Goal: Task Accomplishment & Management: Understand process/instructions

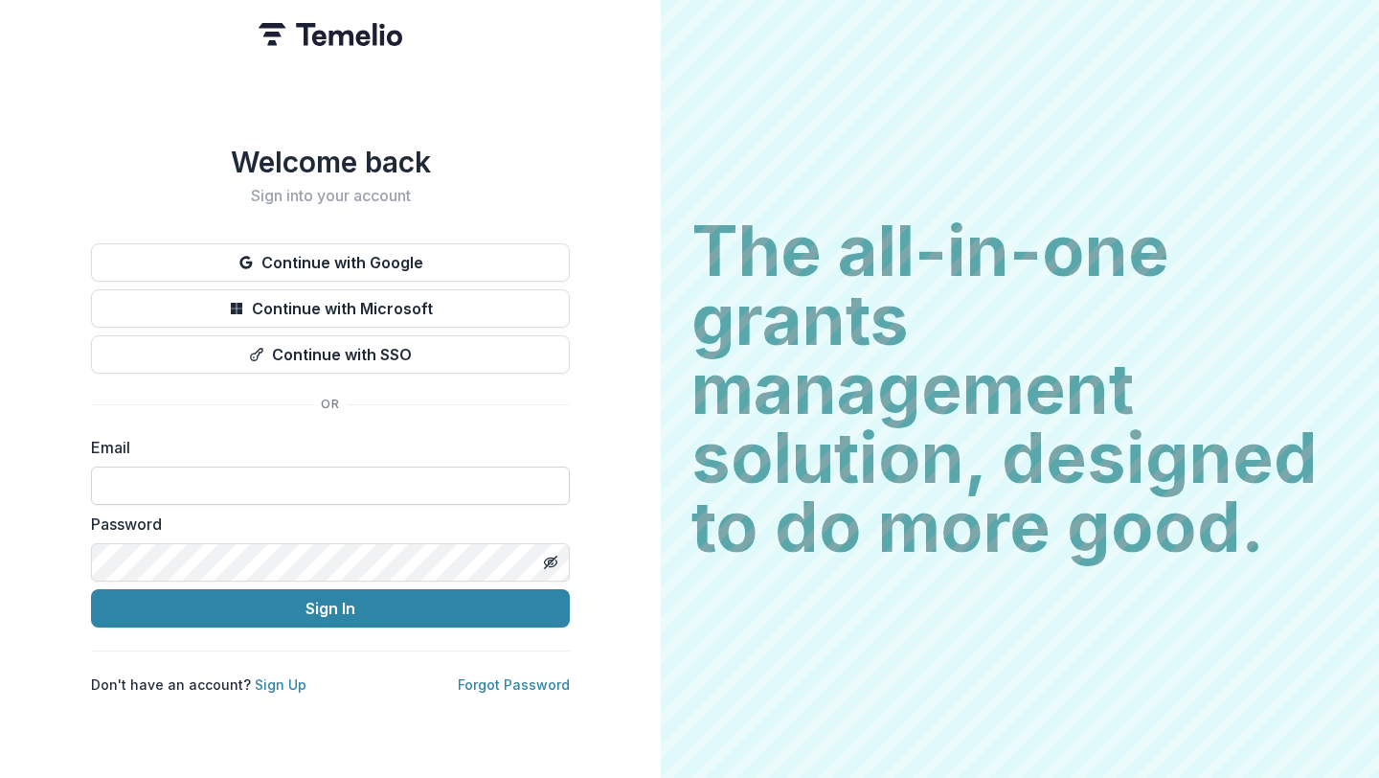
click at [253, 481] on input at bounding box center [330, 485] width 479 height 38
type input "**********"
click at [557, 555] on icon "Toggle password visibility" at bounding box center [550, 561] width 15 height 15
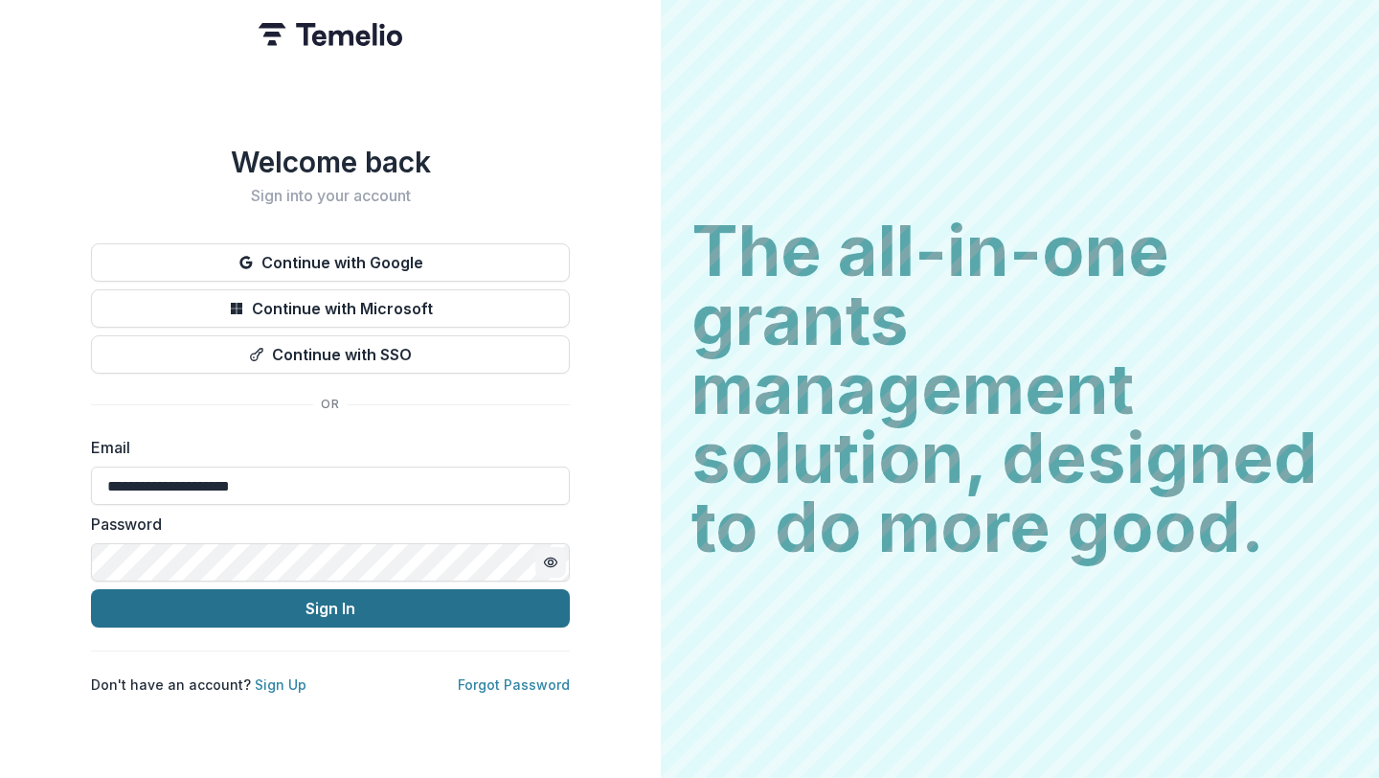
click at [350, 608] on button "Sign In" at bounding box center [330, 608] width 479 height 38
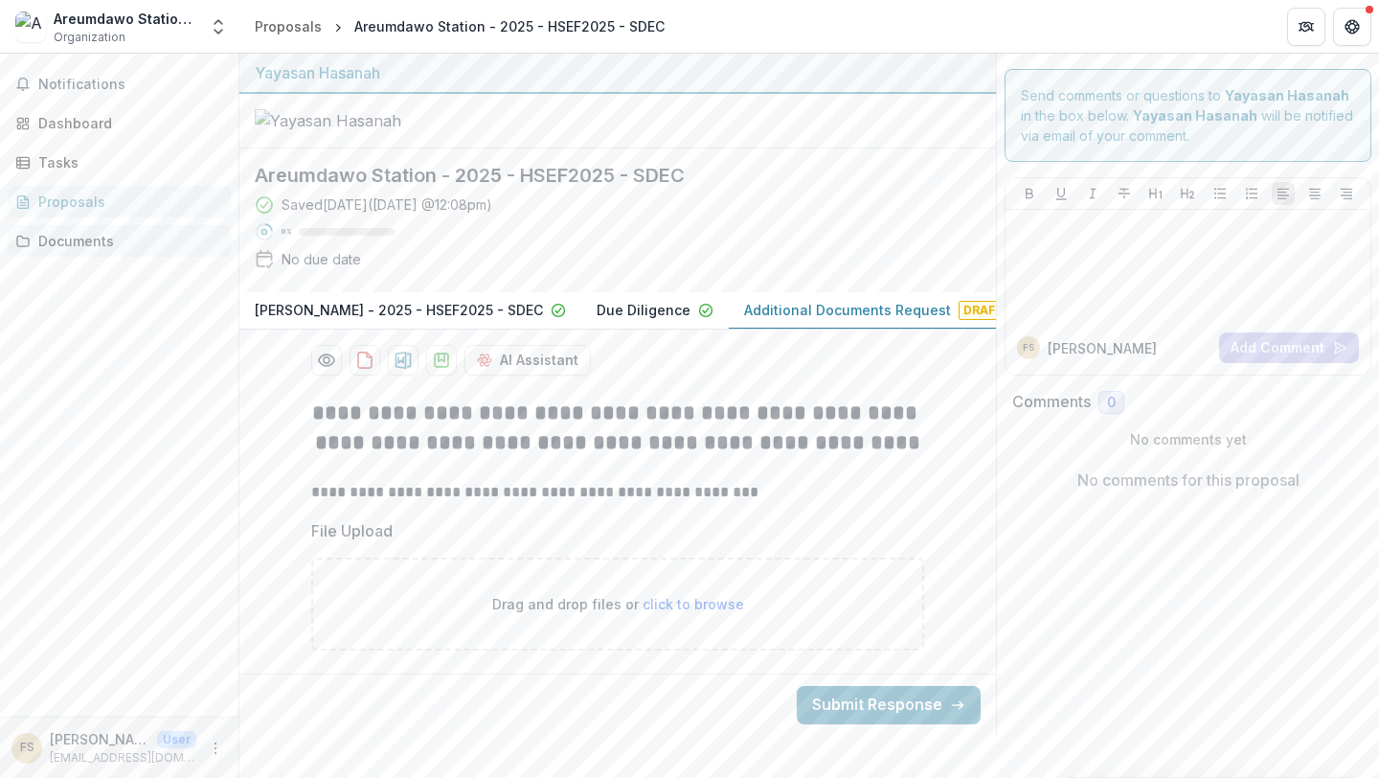
click at [105, 245] on div "Documents" at bounding box center [126, 241] width 177 height 20
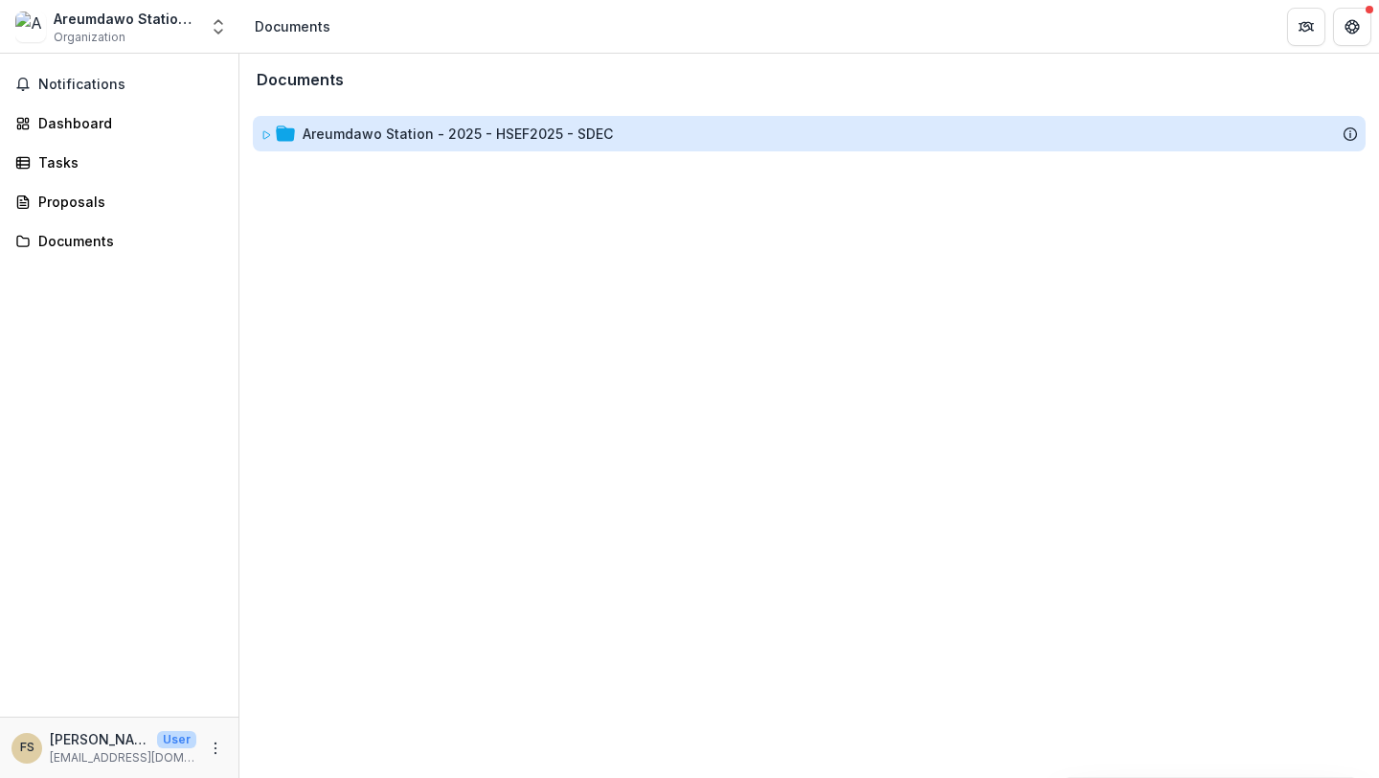
click at [338, 134] on div "Areumdawo Station - 2025 - HSEF2025 - SDEC" at bounding box center [458, 134] width 310 height 20
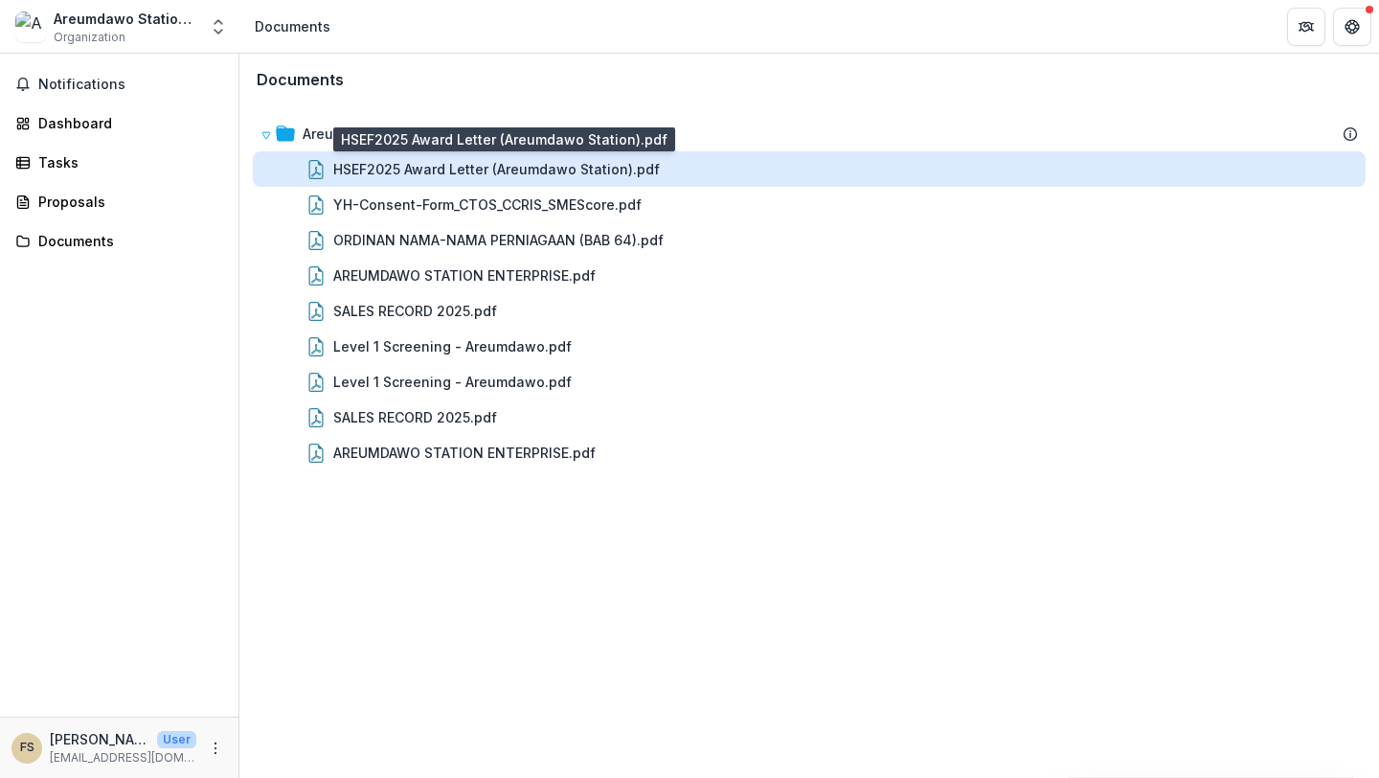
click at [372, 170] on div "HSEF2025 Award Letter (Areumdawo Station).pdf" at bounding box center [496, 169] width 327 height 20
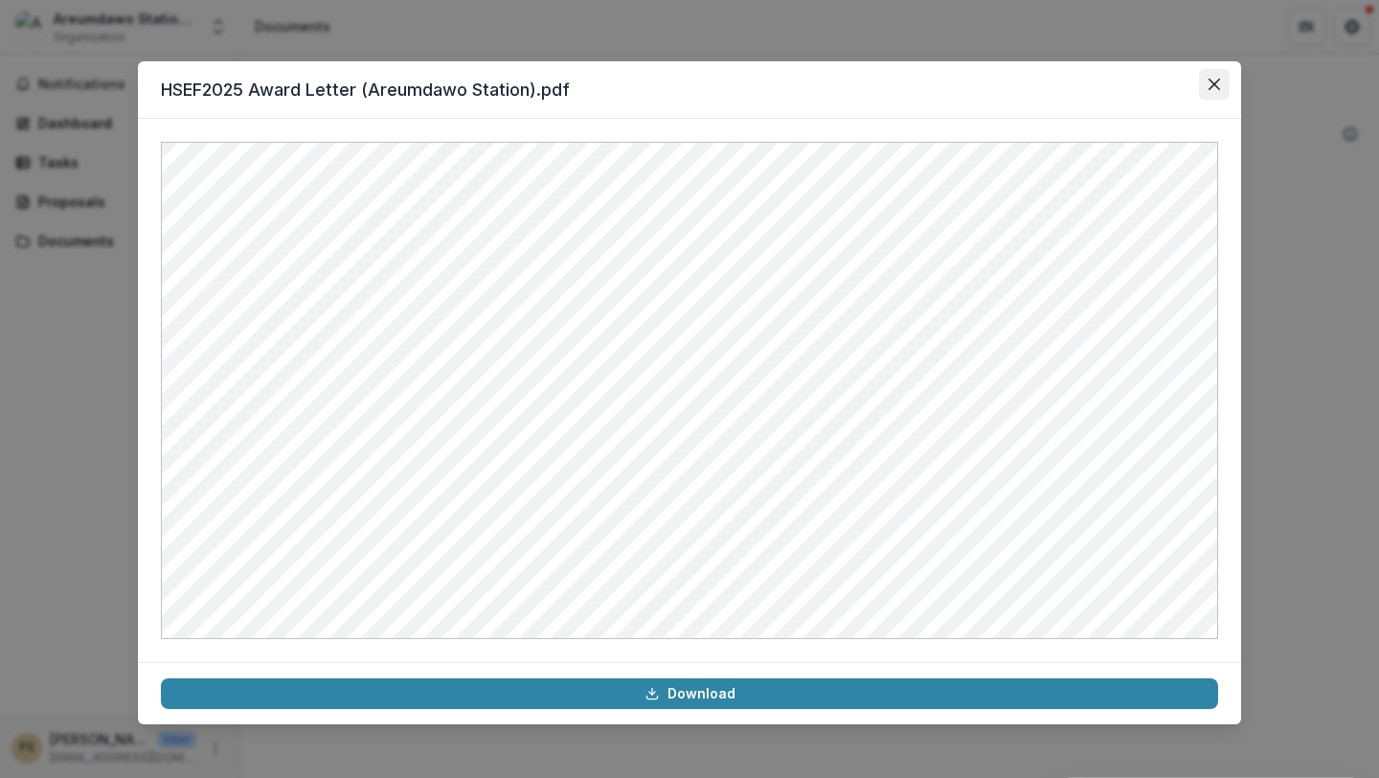
click at [1212, 83] on icon "Close" at bounding box center [1213, 84] width 11 height 11
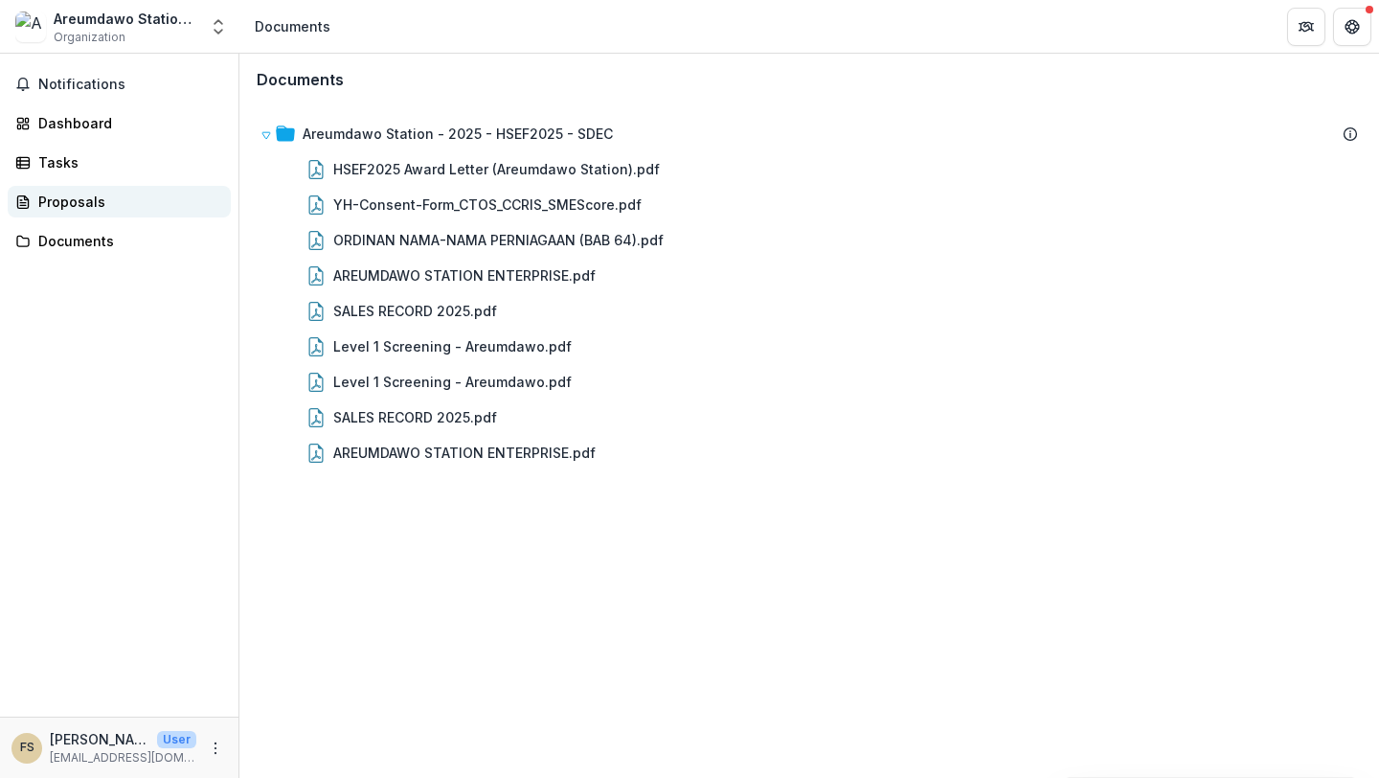
click at [77, 210] on div "Proposals" at bounding box center [126, 202] width 177 height 20
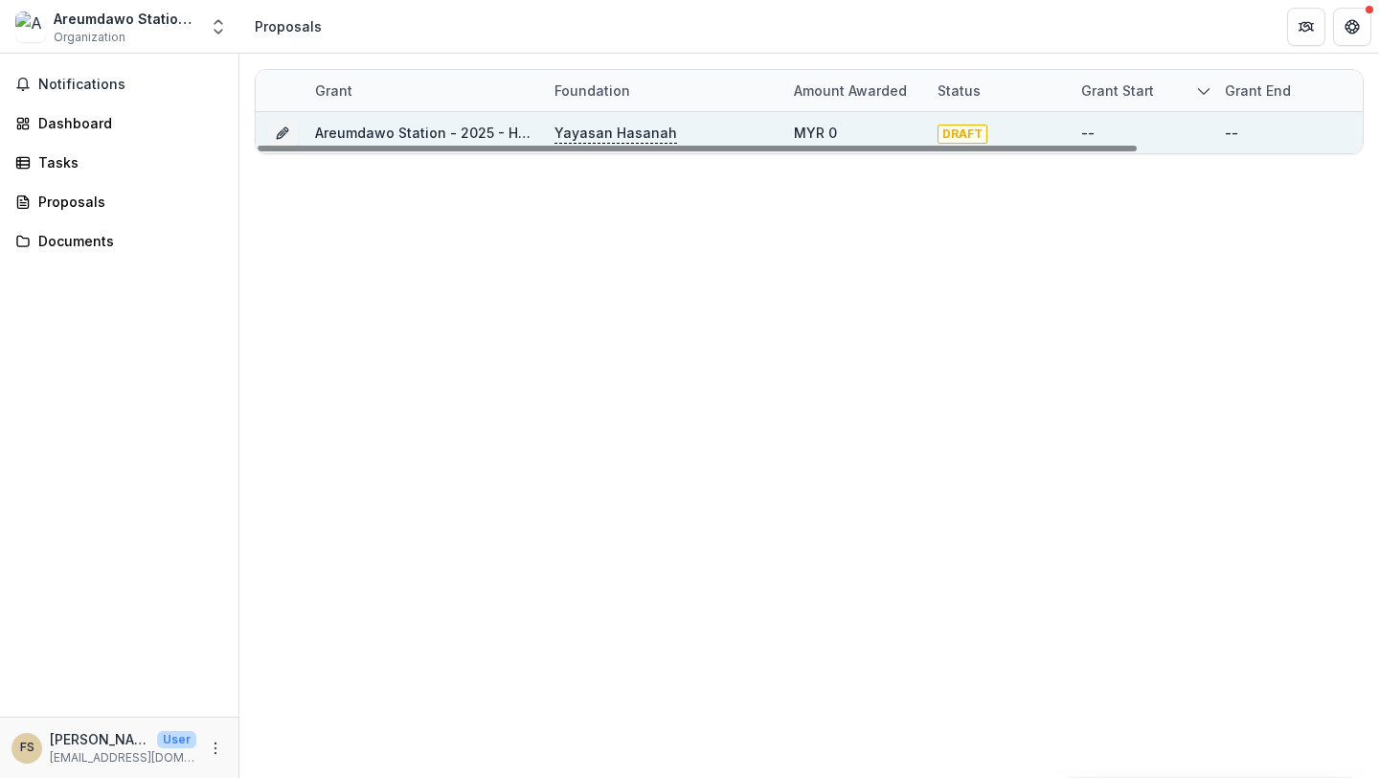
click at [318, 132] on link "Areumdawo Station - 2025 - HSEF2025 - SDEC" at bounding box center [470, 132] width 310 height 16
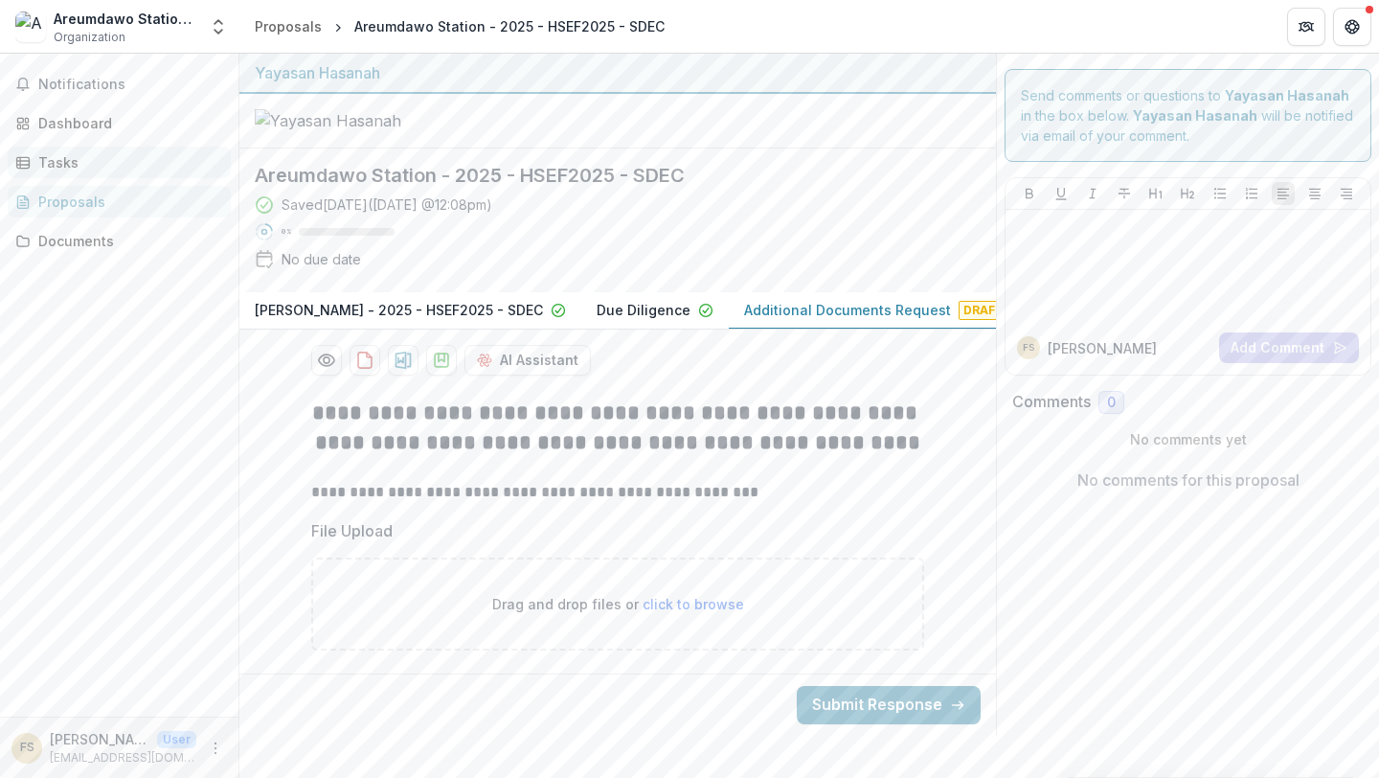
click at [52, 161] on div "Tasks" at bounding box center [126, 162] width 177 height 20
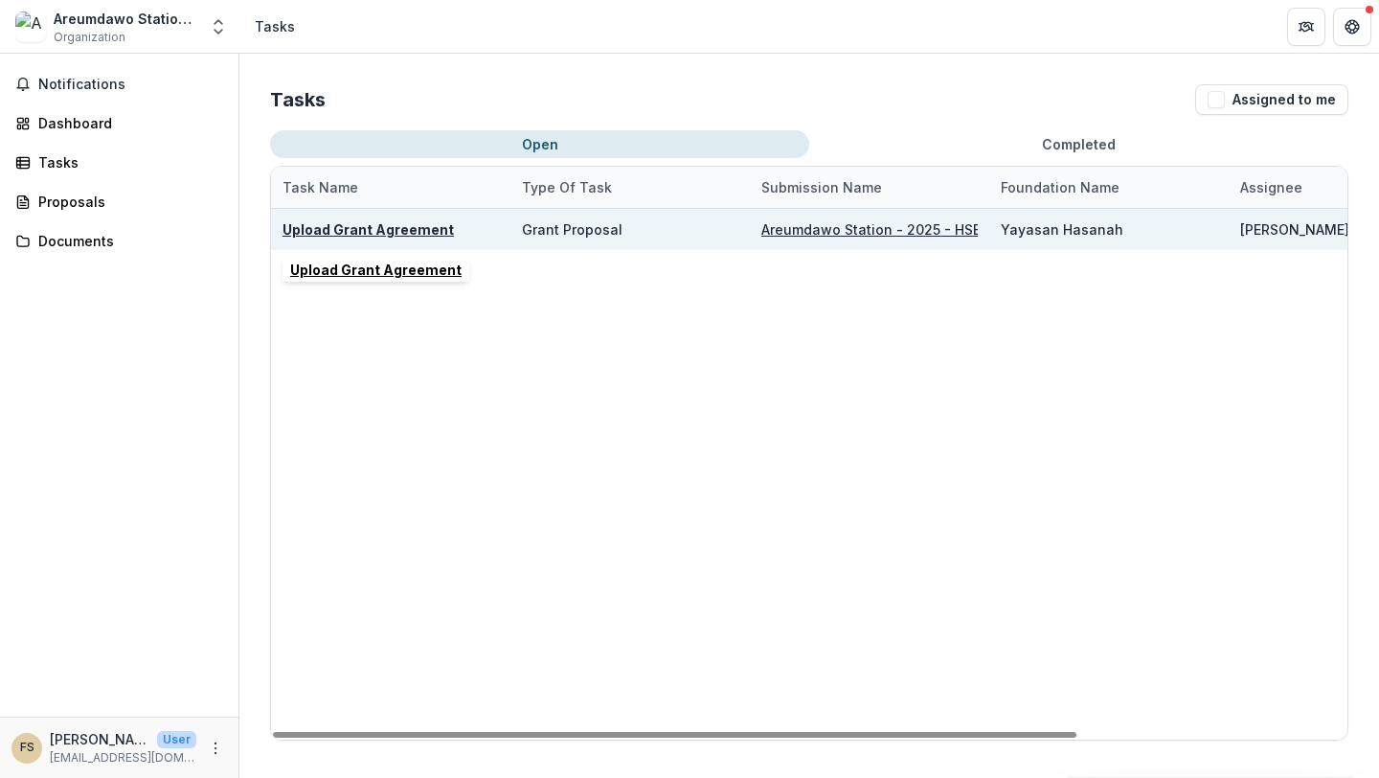
click at [377, 226] on u "Upload Grant Agreement" at bounding box center [367, 229] width 171 height 16
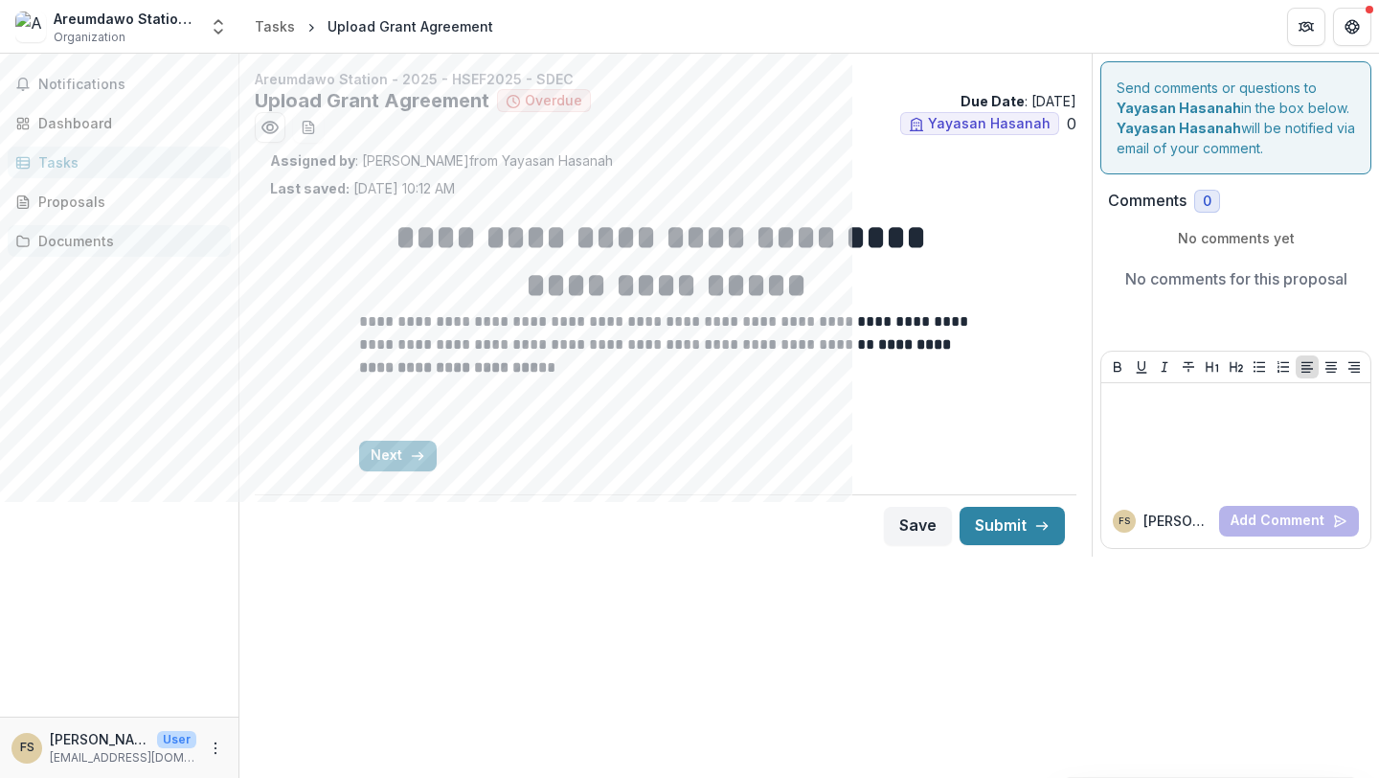
click at [75, 241] on div "Documents" at bounding box center [126, 241] width 177 height 20
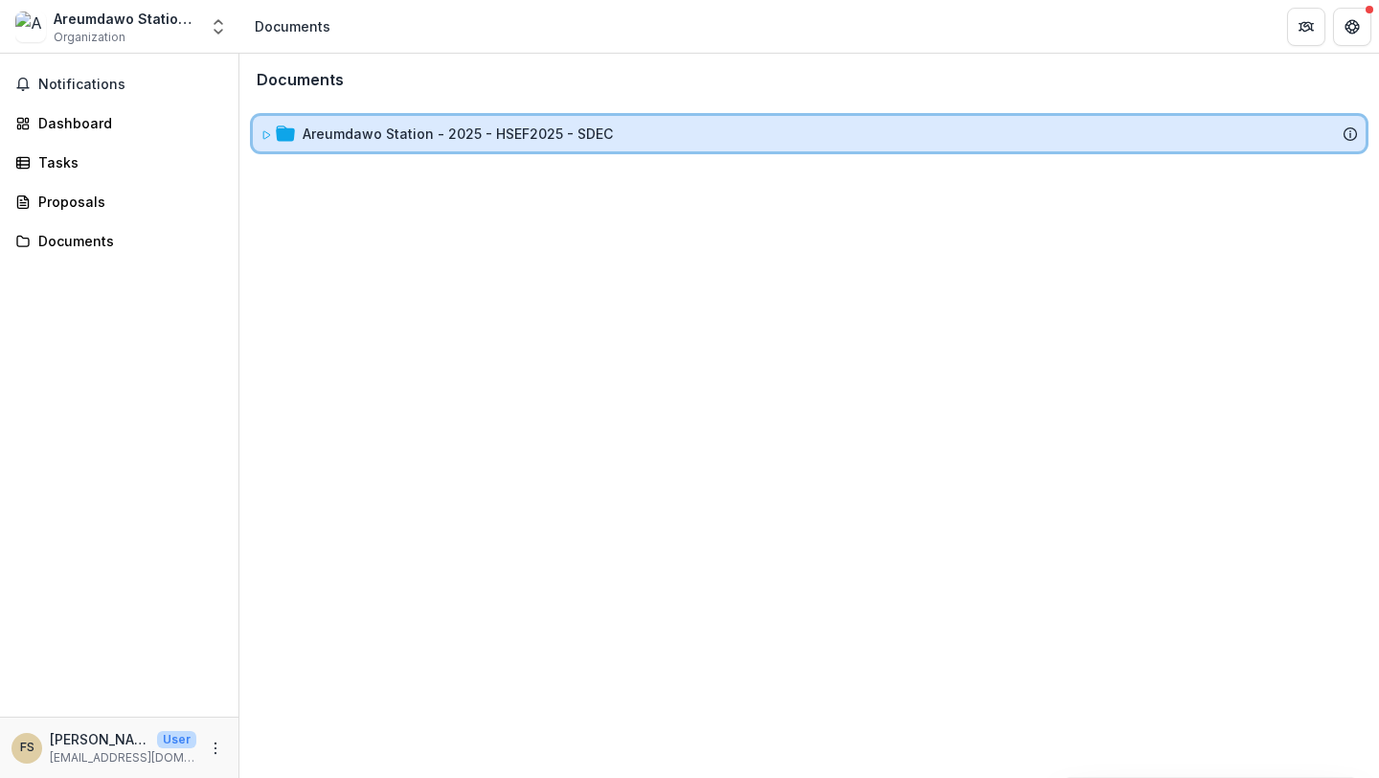
click at [277, 131] on icon at bounding box center [285, 132] width 19 height 15
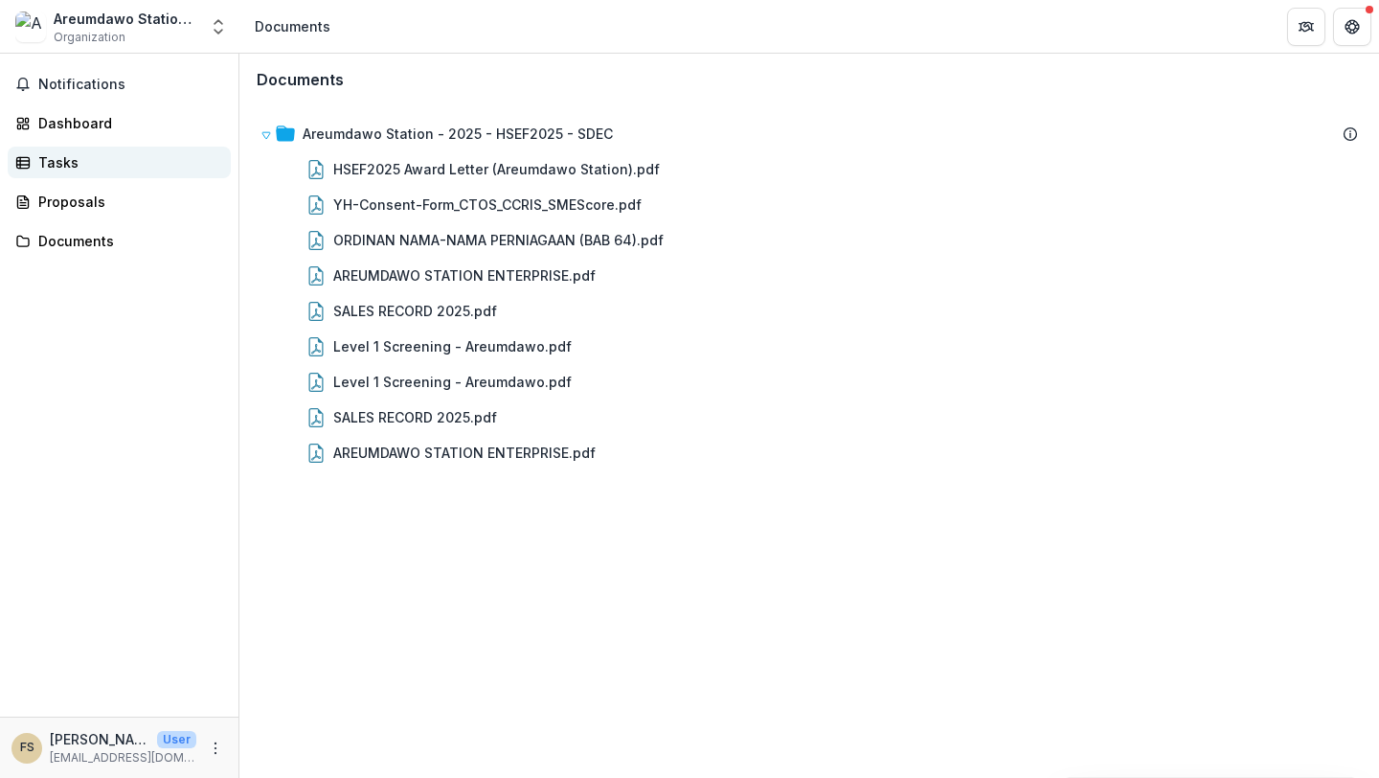
click at [75, 171] on div "Tasks" at bounding box center [126, 162] width 177 height 20
